Goal: Information Seeking & Learning: Learn about a topic

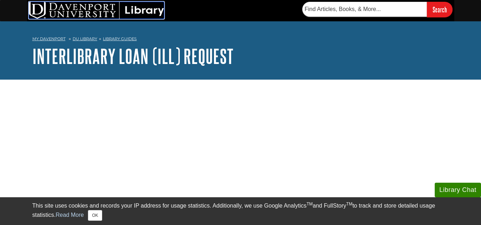
click at [107, 11] on img at bounding box center [96, 10] width 135 height 17
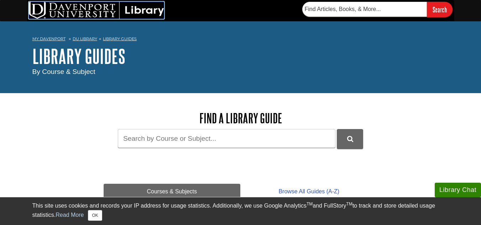
click at [50, 14] on img at bounding box center [96, 10] width 135 height 17
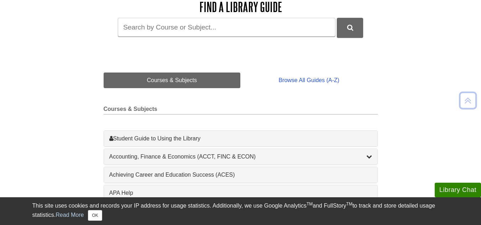
scroll to position [112, 0]
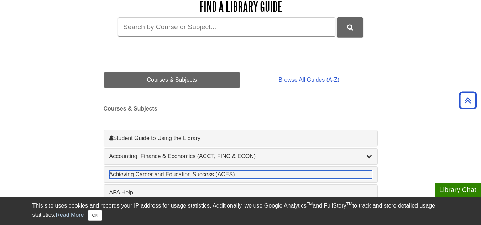
click at [195, 174] on div "Achieving Career and Education Success (ACES) , 1 guides" at bounding box center [240, 174] width 263 height 9
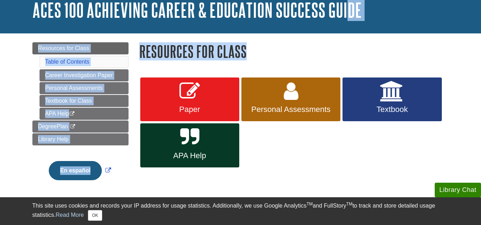
scroll to position [44, 0]
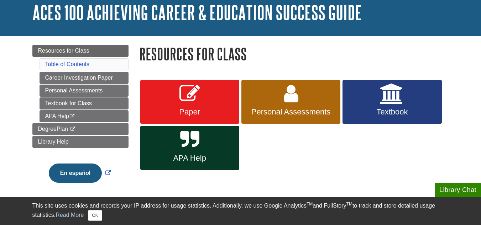
drag, startPoint x: 362, startPoint y: 68, endPoint x: 334, endPoint y: 52, distance: 31.9
click at [334, 52] on div "Resources for Class Paper Personal Assessments Textbook APA Help" at bounding box center [294, 115] width 310 height 141
click at [334, 52] on h1 "Resources for Class" at bounding box center [294, 54] width 310 height 18
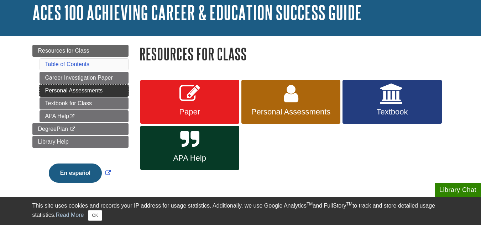
click at [106, 90] on link "Personal Assessments" at bounding box center [83, 91] width 89 height 12
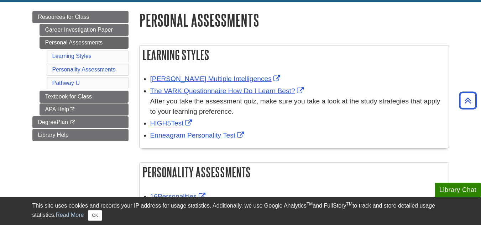
scroll to position [77, 0]
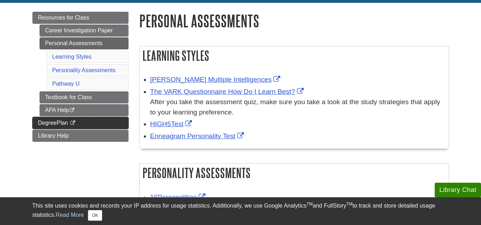
click at [92, 119] on link "DegreePlan This link opens in a new window" at bounding box center [80, 123] width 96 height 12
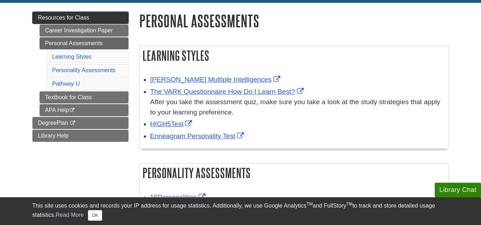
click at [110, 14] on link "Resources for Class" at bounding box center [80, 18] width 96 height 12
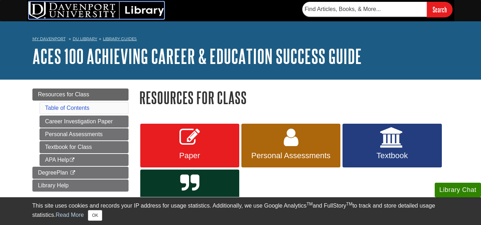
click at [100, 6] on img at bounding box center [96, 10] width 135 height 17
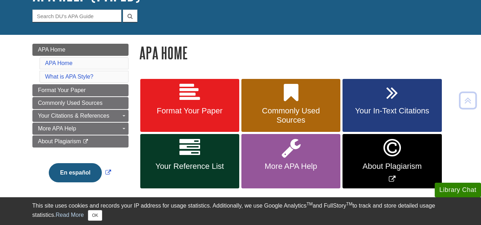
scroll to position [62, 0]
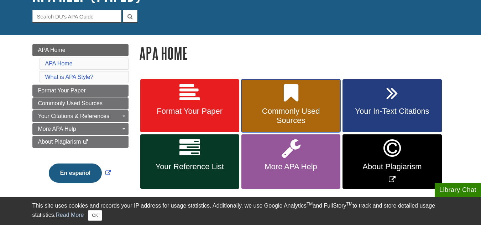
click at [313, 86] on link "Commonly Used Sources" at bounding box center [290, 105] width 99 height 53
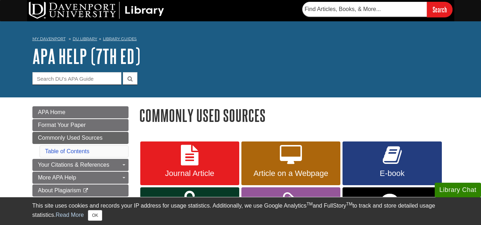
scroll to position [32, 0]
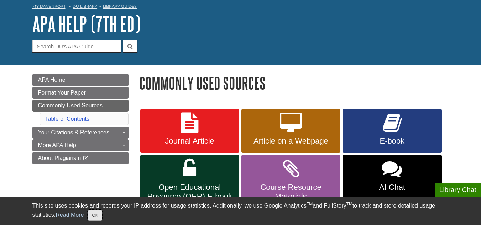
click at [92, 214] on button "OK" at bounding box center [95, 215] width 14 height 11
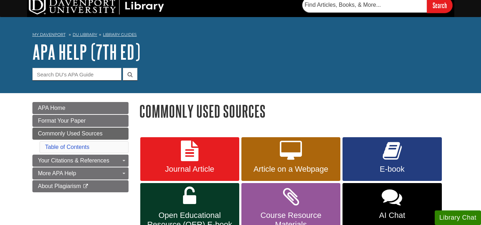
scroll to position [15, 0]
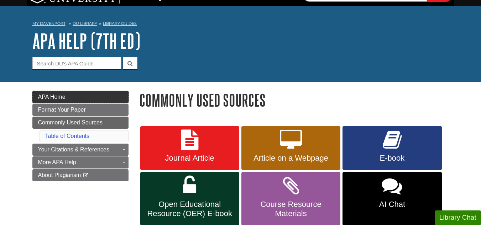
click at [114, 101] on link "APA Home" at bounding box center [80, 97] width 96 height 12
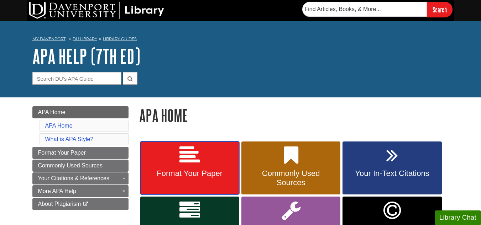
click at [177, 167] on link "Format Your Paper" at bounding box center [189, 168] width 99 height 53
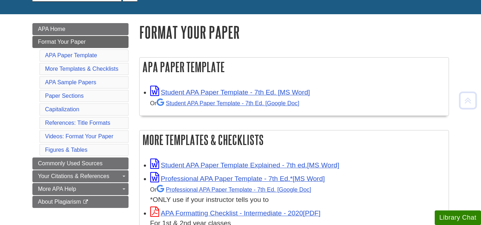
scroll to position [85, 0]
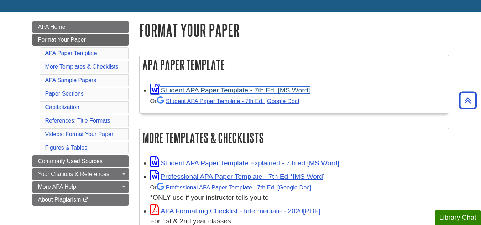
click at [247, 90] on link "Student APA Paper Template - 7th Ed. [MS Word]" at bounding box center [230, 89] width 160 height 7
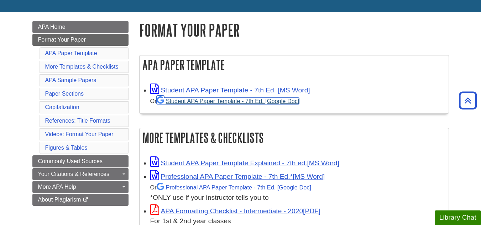
click at [246, 100] on link "Student APA Paper Template - 7th Ed. [Google Doc]" at bounding box center [228, 101] width 143 height 6
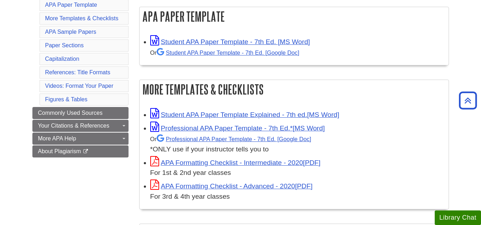
scroll to position [134, 0]
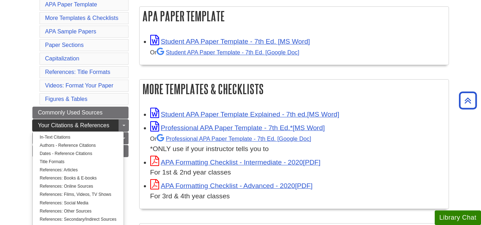
click at [82, 123] on span "Your Citations & References" at bounding box center [73, 125] width 71 height 6
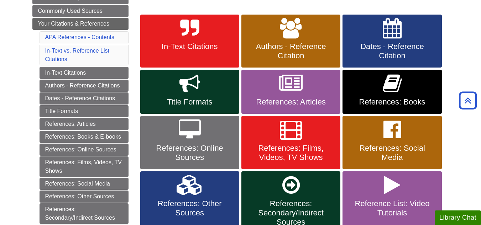
scroll to position [136, 0]
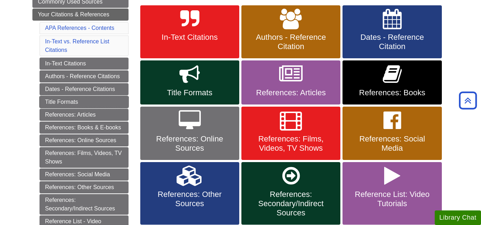
click at [104, 108] on link "Title Formats" at bounding box center [83, 102] width 89 height 12
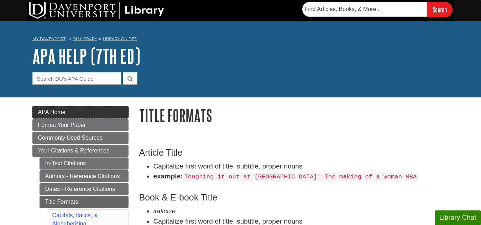
click at [90, 106] on link "APA Home" at bounding box center [80, 112] width 96 height 12
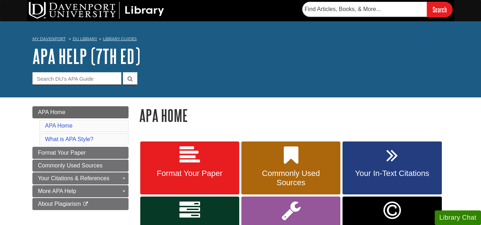
click at [279, 50] on h1 "APA Help (7th Ed)" at bounding box center [240, 56] width 416 height 21
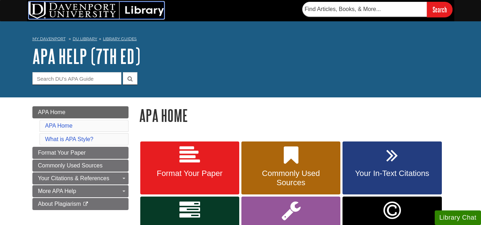
click at [125, 8] on img at bounding box center [96, 10] width 135 height 17
